Goal: Information Seeking & Learning: Learn about a topic

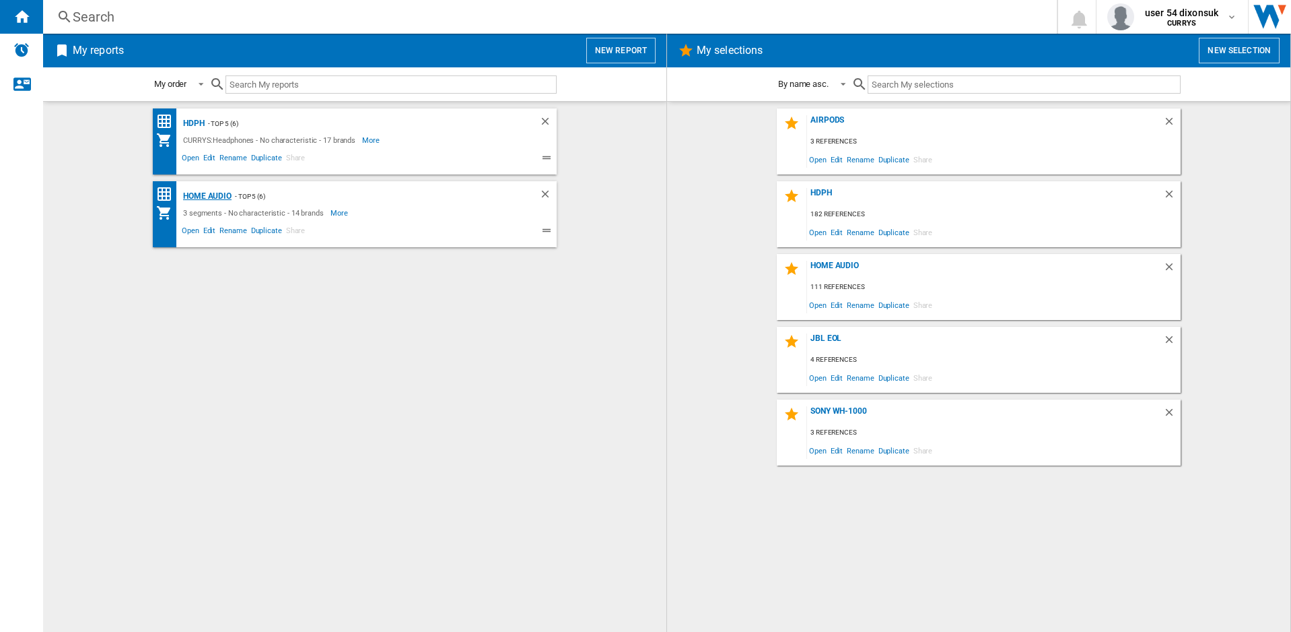
click at [211, 193] on div "Home Audio" at bounding box center [206, 196] width 52 height 17
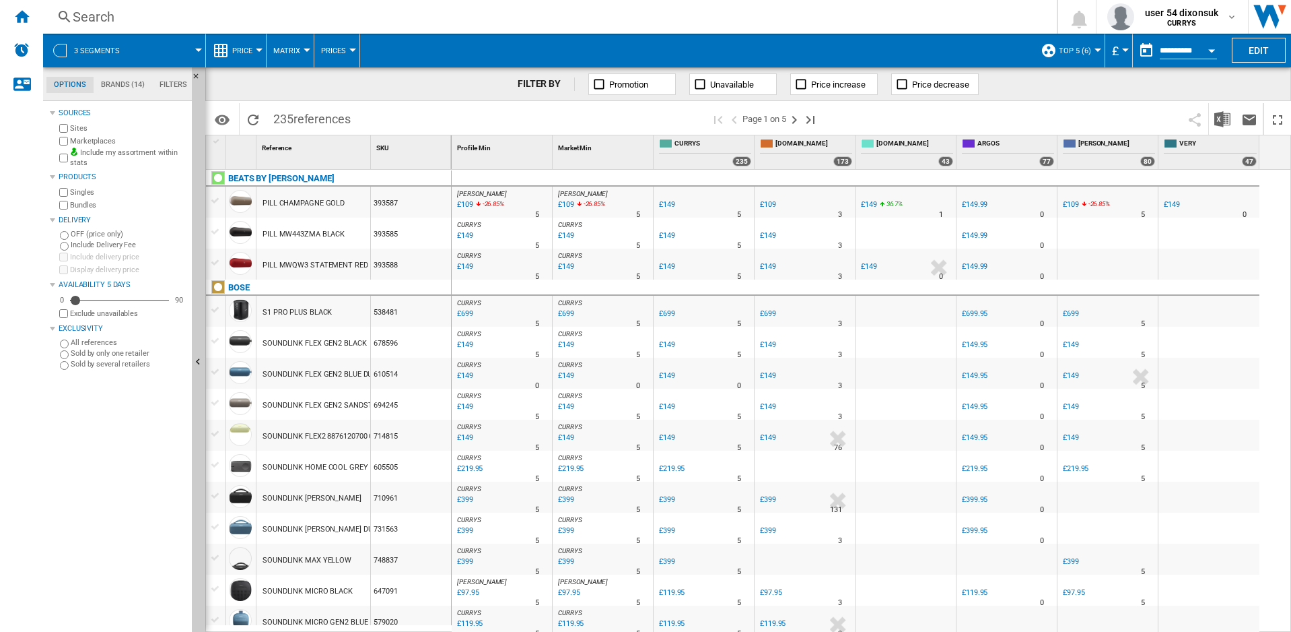
click at [117, 83] on md-tab-item "Brands (14)" at bounding box center [123, 85] width 59 height 16
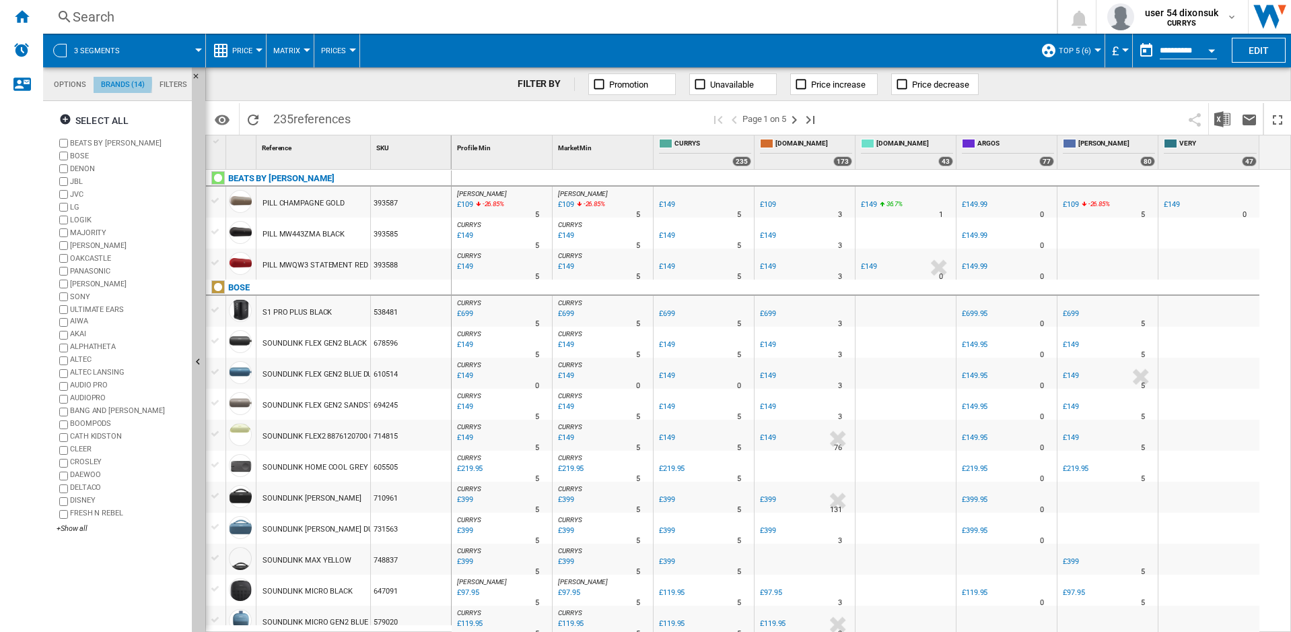
scroll to position [52, 0]
click at [81, 138] on label "BEATS BY [PERSON_NAME]" at bounding box center [128, 143] width 116 height 10
click at [81, 155] on label "BOSE" at bounding box center [128, 156] width 116 height 10
click at [83, 169] on label "DENON" at bounding box center [128, 169] width 116 height 10
click at [80, 184] on label "JBL" at bounding box center [128, 181] width 116 height 10
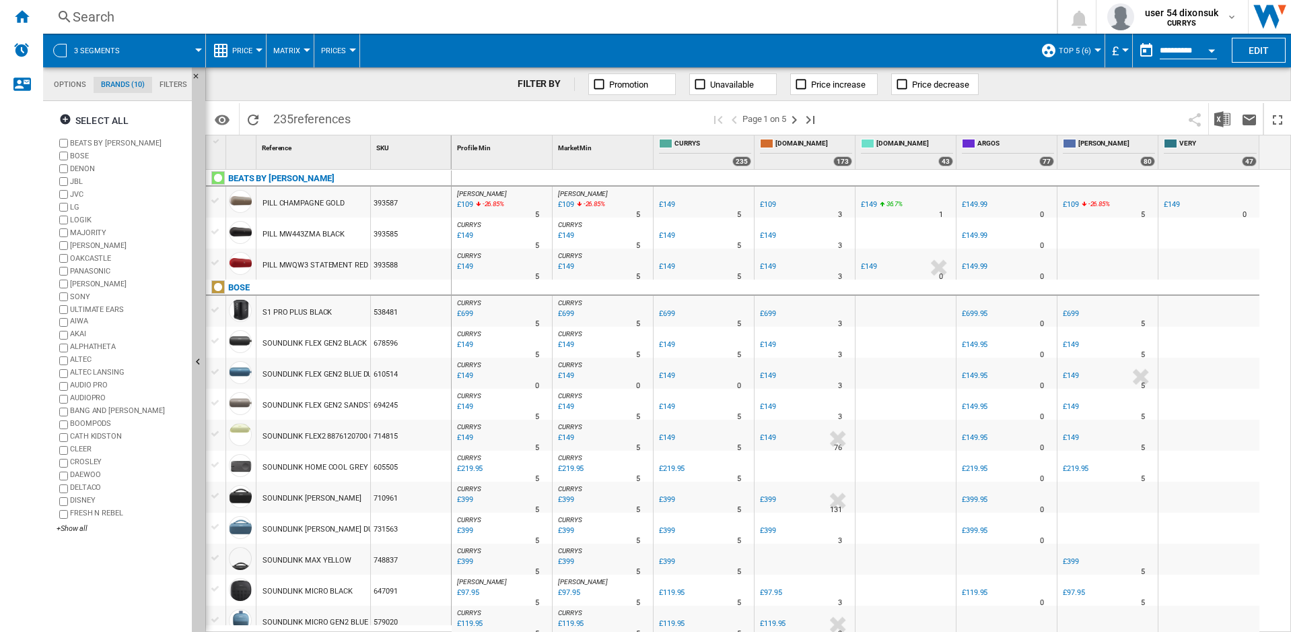
click at [78, 195] on label "JVC" at bounding box center [128, 194] width 116 height 10
click at [77, 209] on label "LG" at bounding box center [128, 207] width 116 height 10
click at [79, 220] on label "LOGIK" at bounding box center [128, 220] width 116 height 10
click at [82, 230] on label "MAJORITY" at bounding box center [128, 233] width 116 height 10
click at [84, 243] on label "[PERSON_NAME]" at bounding box center [128, 245] width 116 height 10
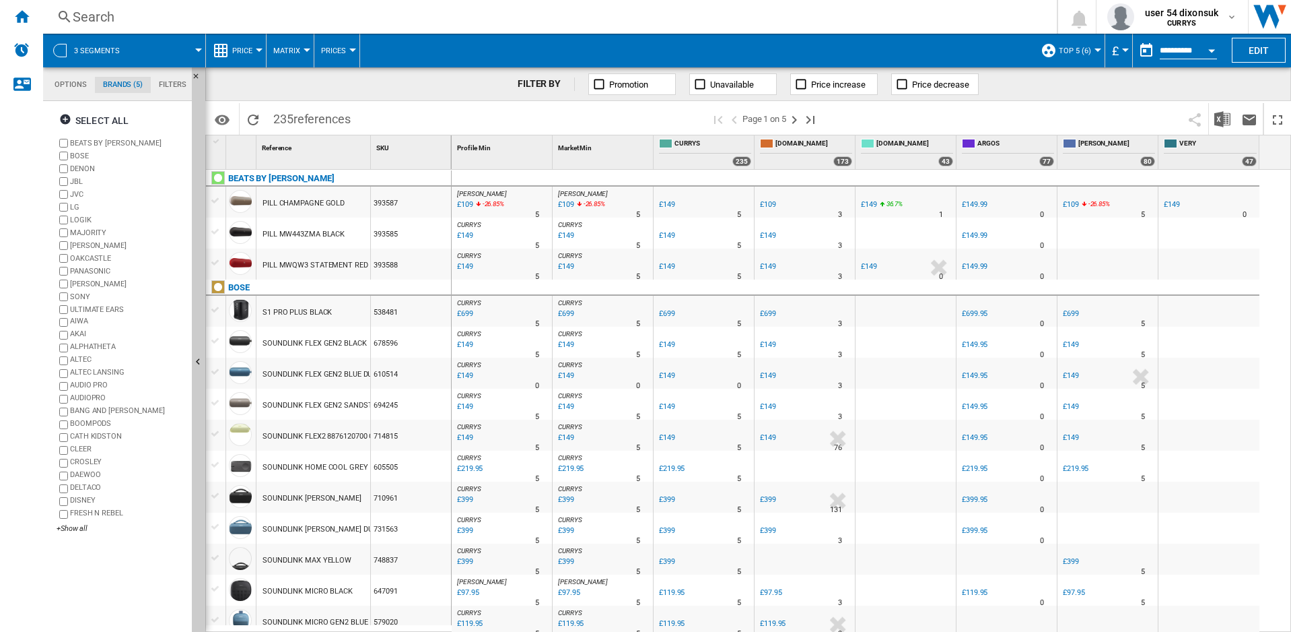
click at [86, 259] on label "OAKCASTLE" at bounding box center [128, 258] width 116 height 10
click at [86, 267] on label "PANASONIC" at bounding box center [128, 271] width 116 height 10
click at [87, 281] on label "[PERSON_NAME]" at bounding box center [128, 284] width 116 height 10
click at [88, 307] on label "ULTIMATE EARS" at bounding box center [128, 309] width 116 height 10
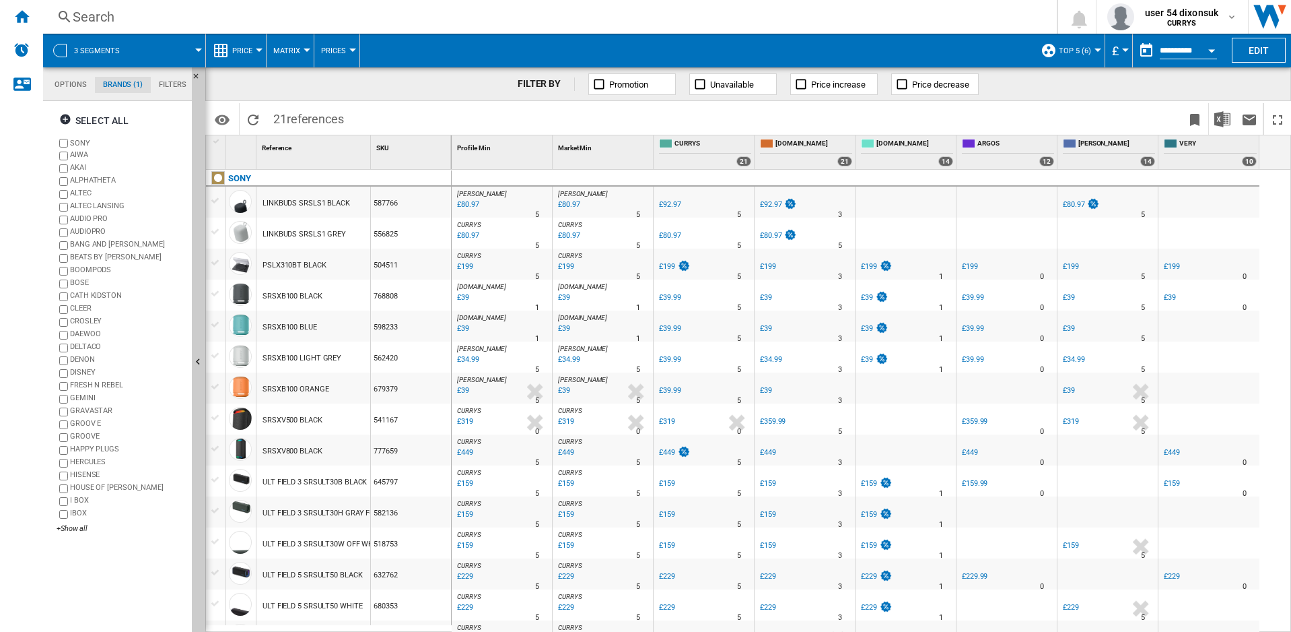
click at [1071, 358] on div "£34.99" at bounding box center [1074, 359] width 22 height 9
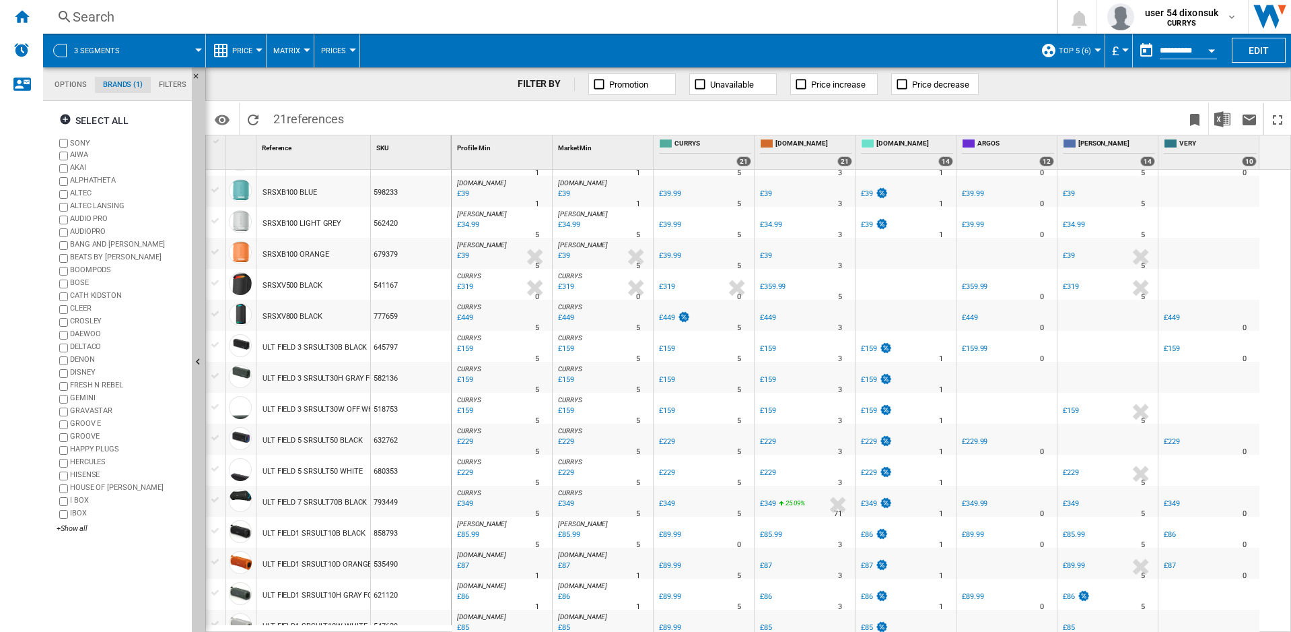
scroll to position [205, 0]
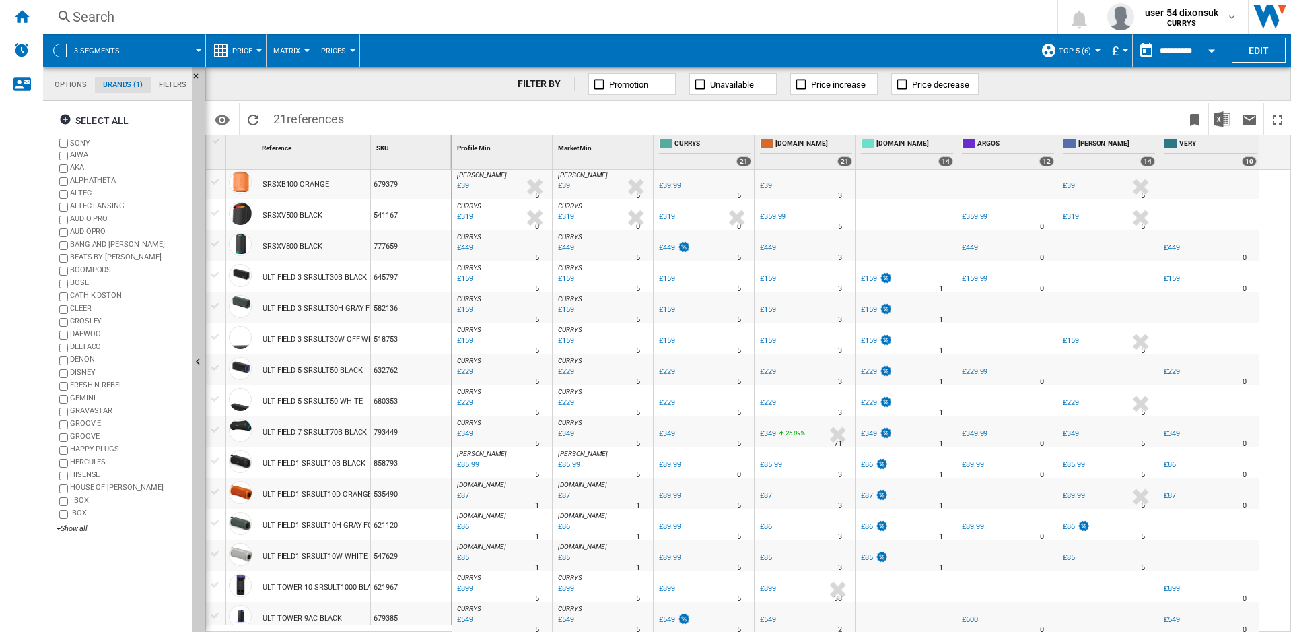
click at [670, 465] on div "£89.99" at bounding box center [670, 464] width 22 height 9
